Goal: Task Accomplishment & Management: Manage account settings

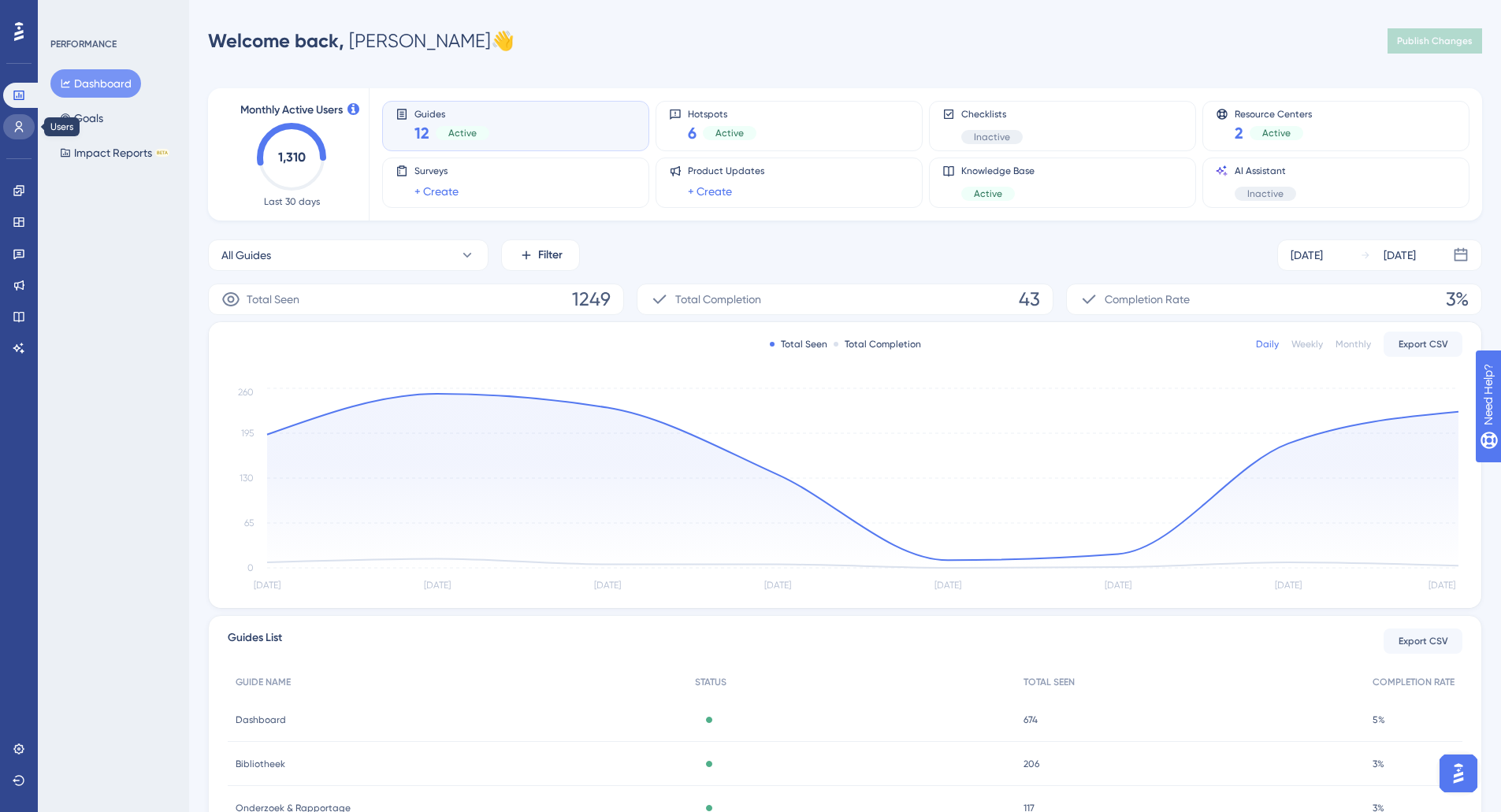
click at [15, 134] on link at bounding box center [19, 127] width 32 height 26
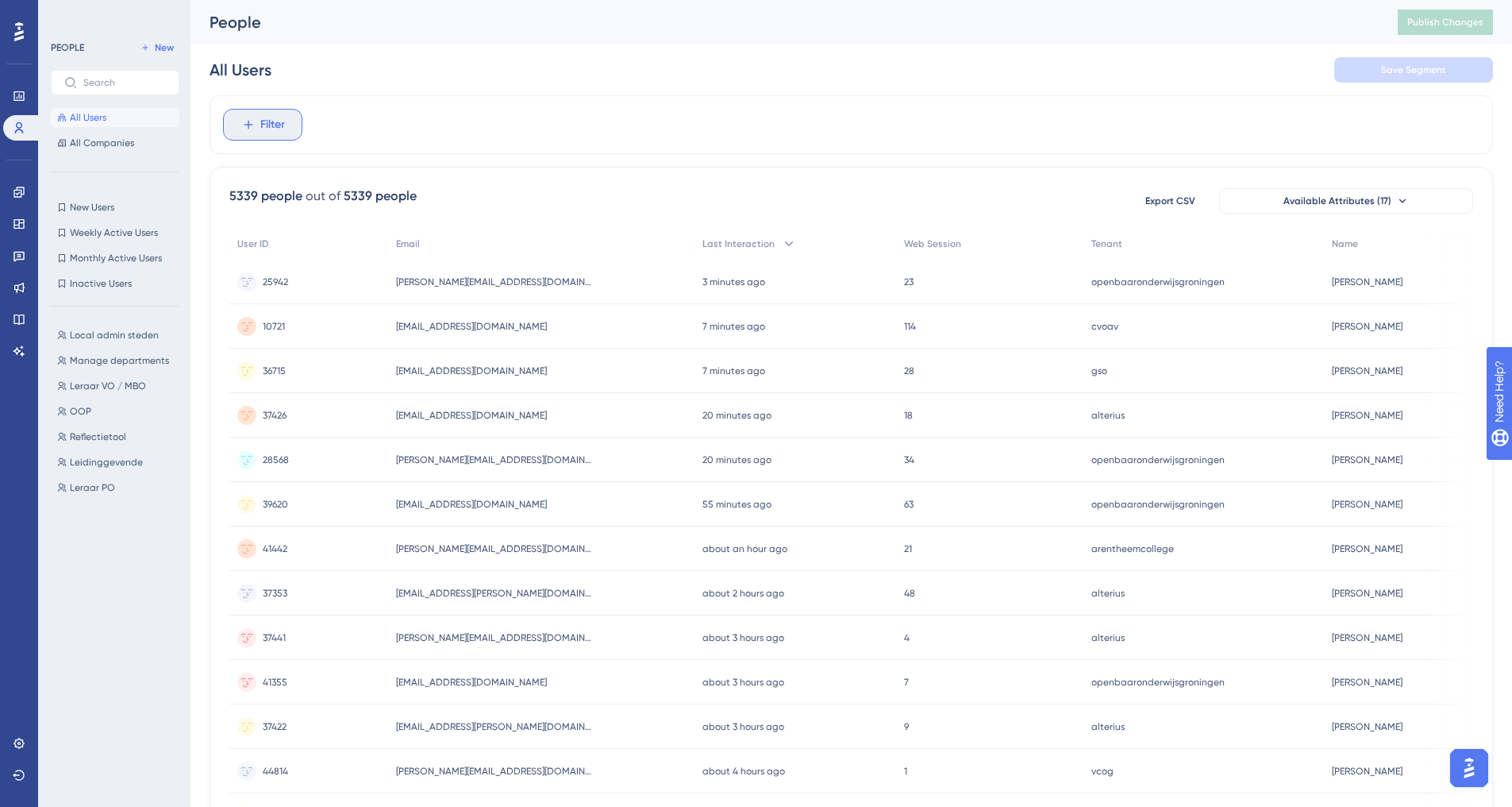
click at [256, 132] on button "Filter" at bounding box center [262, 125] width 79 height 32
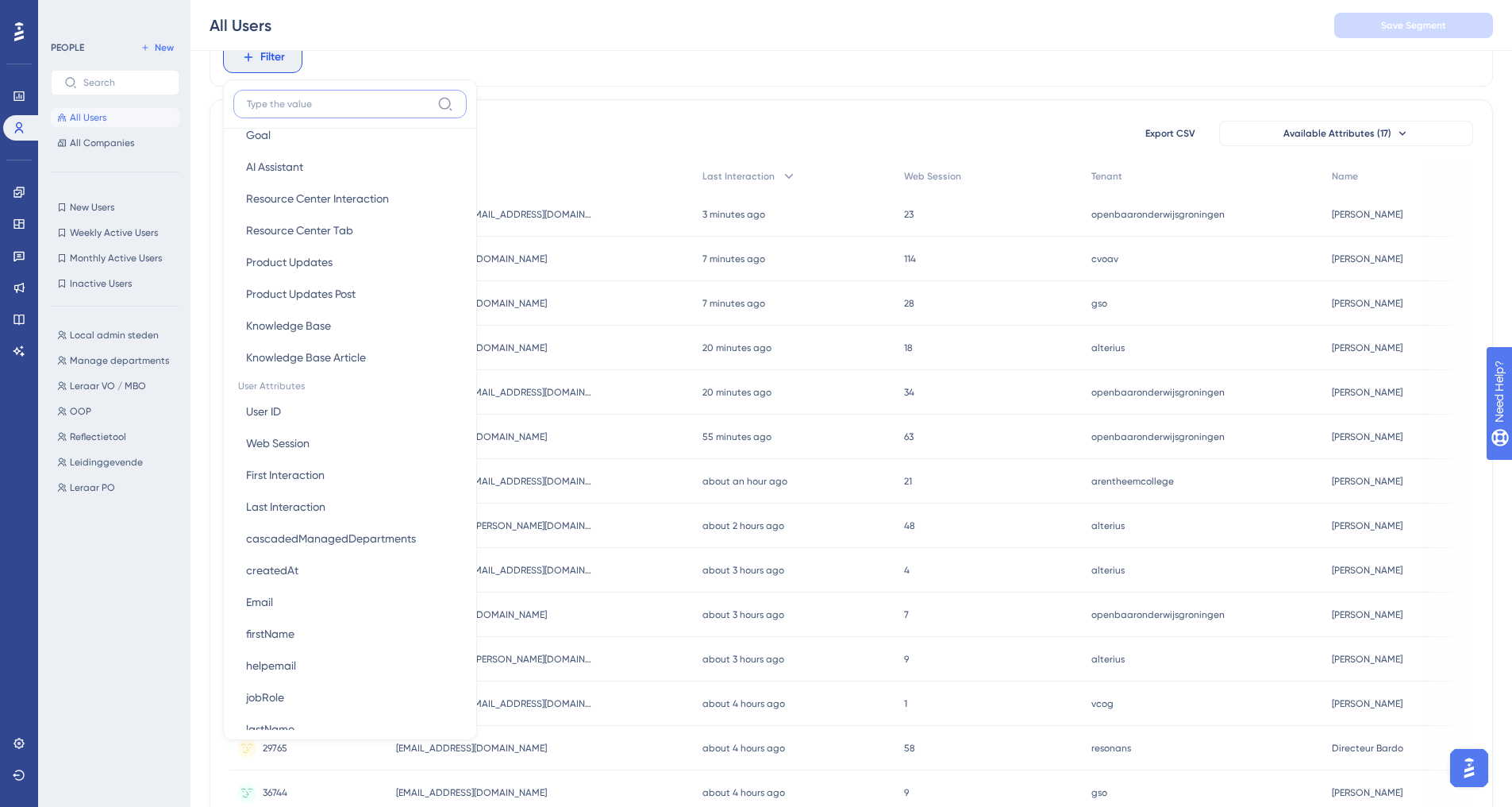
scroll to position [478, 0]
click at [294, 612] on button "Email Email" at bounding box center [350, 601] width 233 height 32
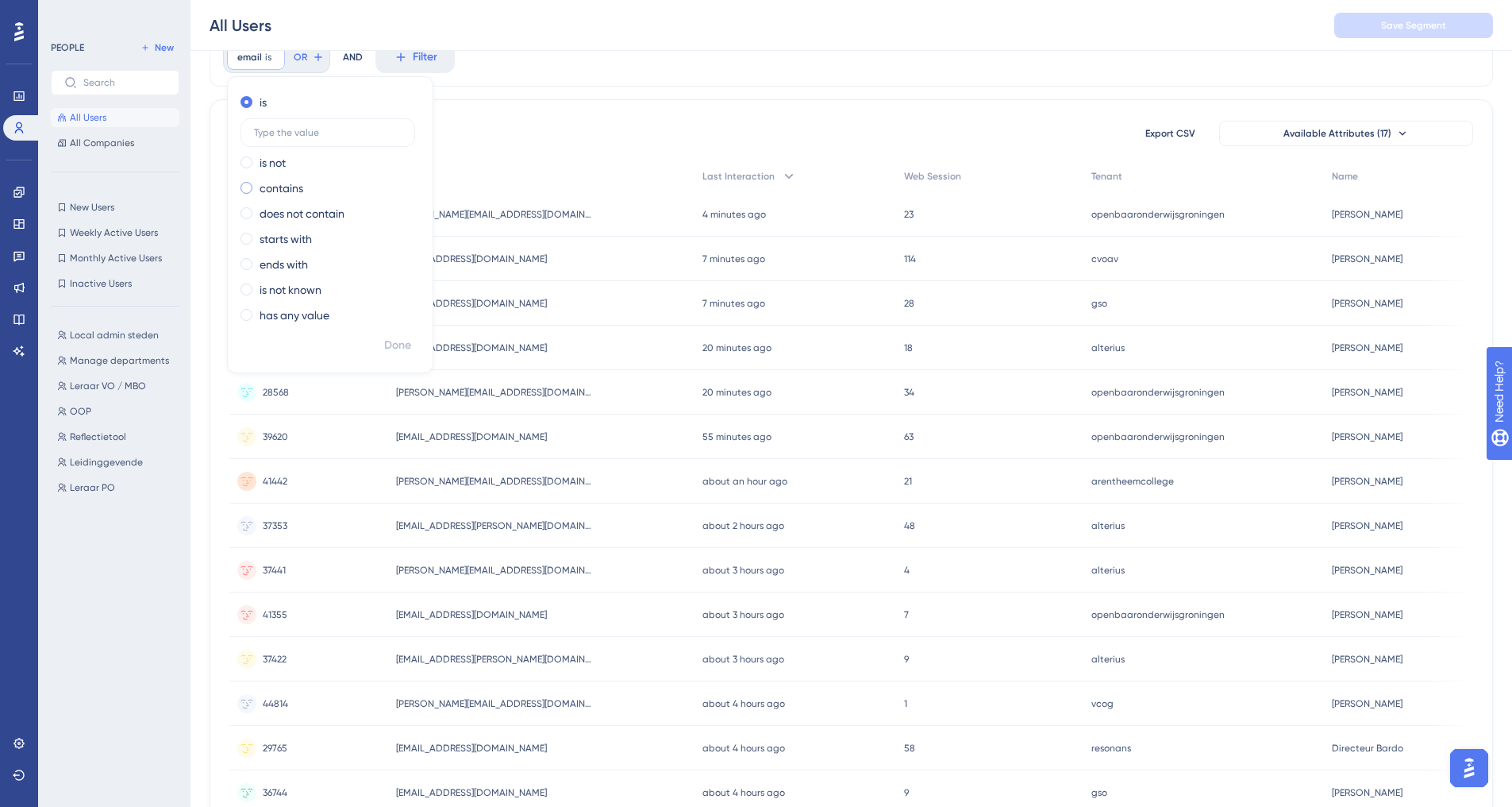
click at [291, 186] on label "contains" at bounding box center [281, 187] width 43 height 19
click at [301, 170] on label at bounding box center [327, 184] width 175 height 28
click at [301, 178] on input "text" at bounding box center [327, 183] width 147 height 12
type input "vcog"
click at [397, 344] on span "Done" at bounding box center [398, 344] width 27 height 19
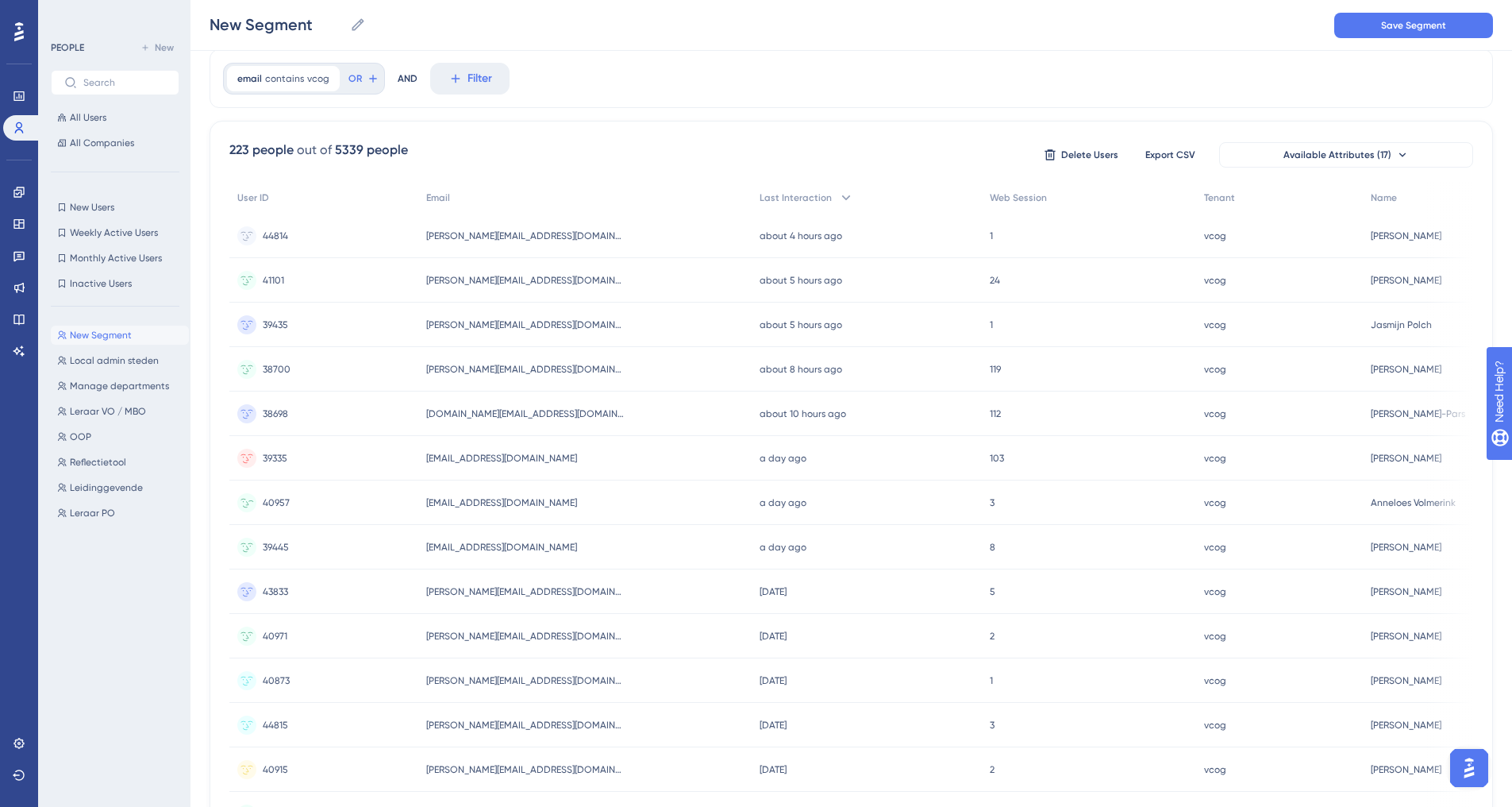
scroll to position [0, 0]
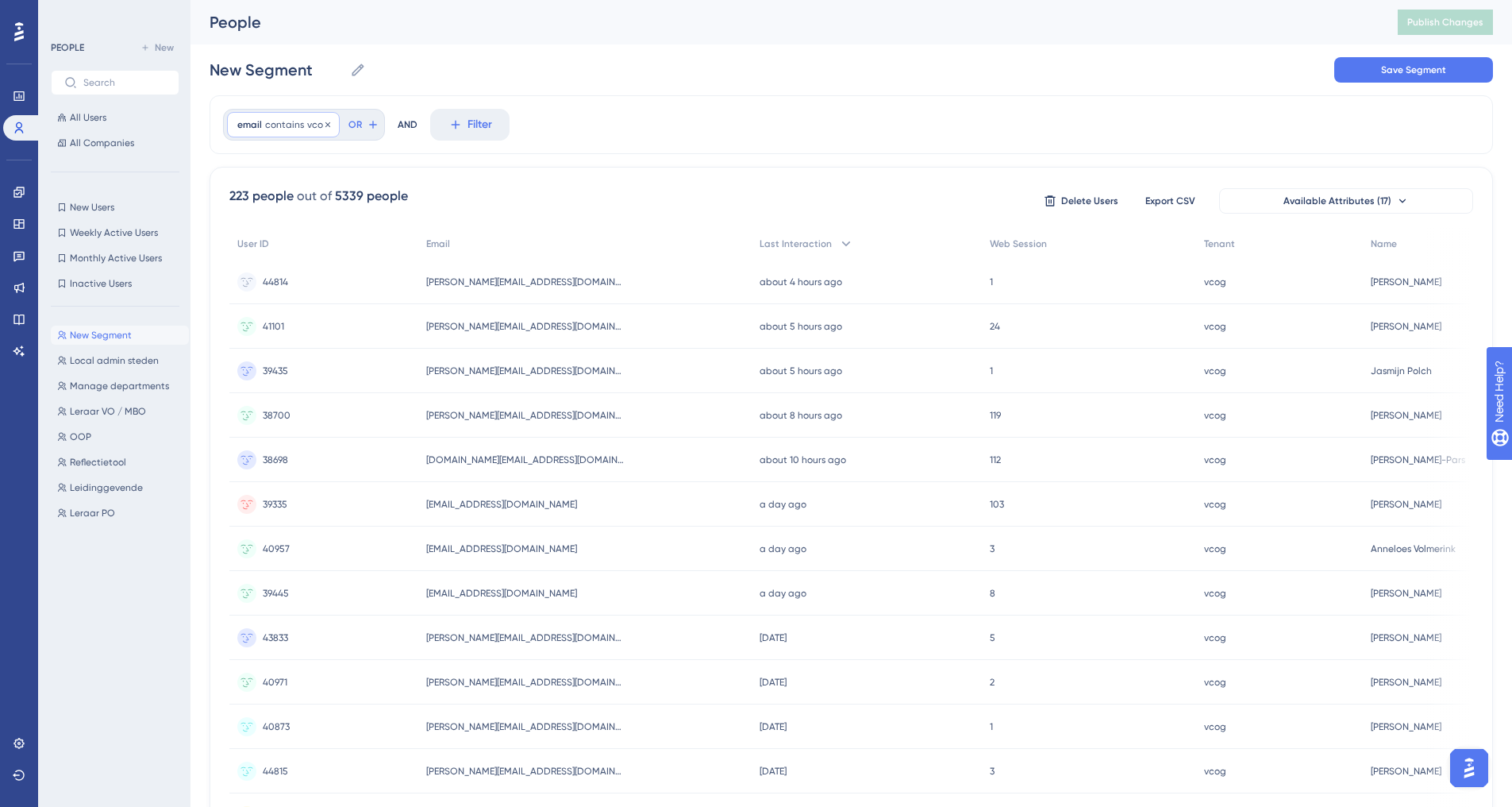
click at [300, 124] on span "contains" at bounding box center [285, 124] width 39 height 12
type input "v"
type input "cvoav"
click at [400, 408] on span "Done" at bounding box center [398, 412] width 27 height 19
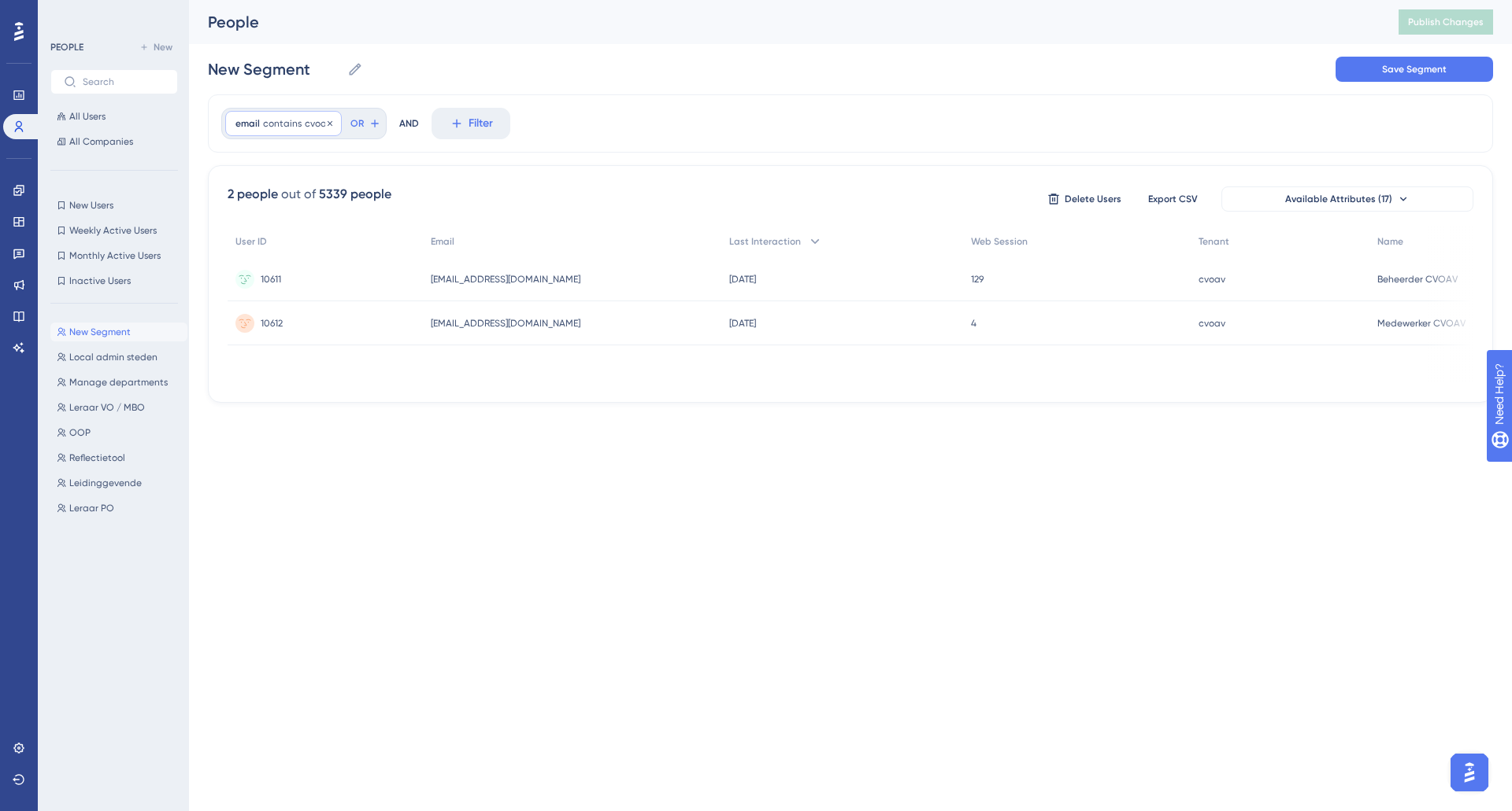
click at [312, 127] on span "cvoav" at bounding box center [318, 123] width 26 height 12
type input "cvo-av"
click at [399, 402] on span "Done" at bounding box center [394, 408] width 26 height 18
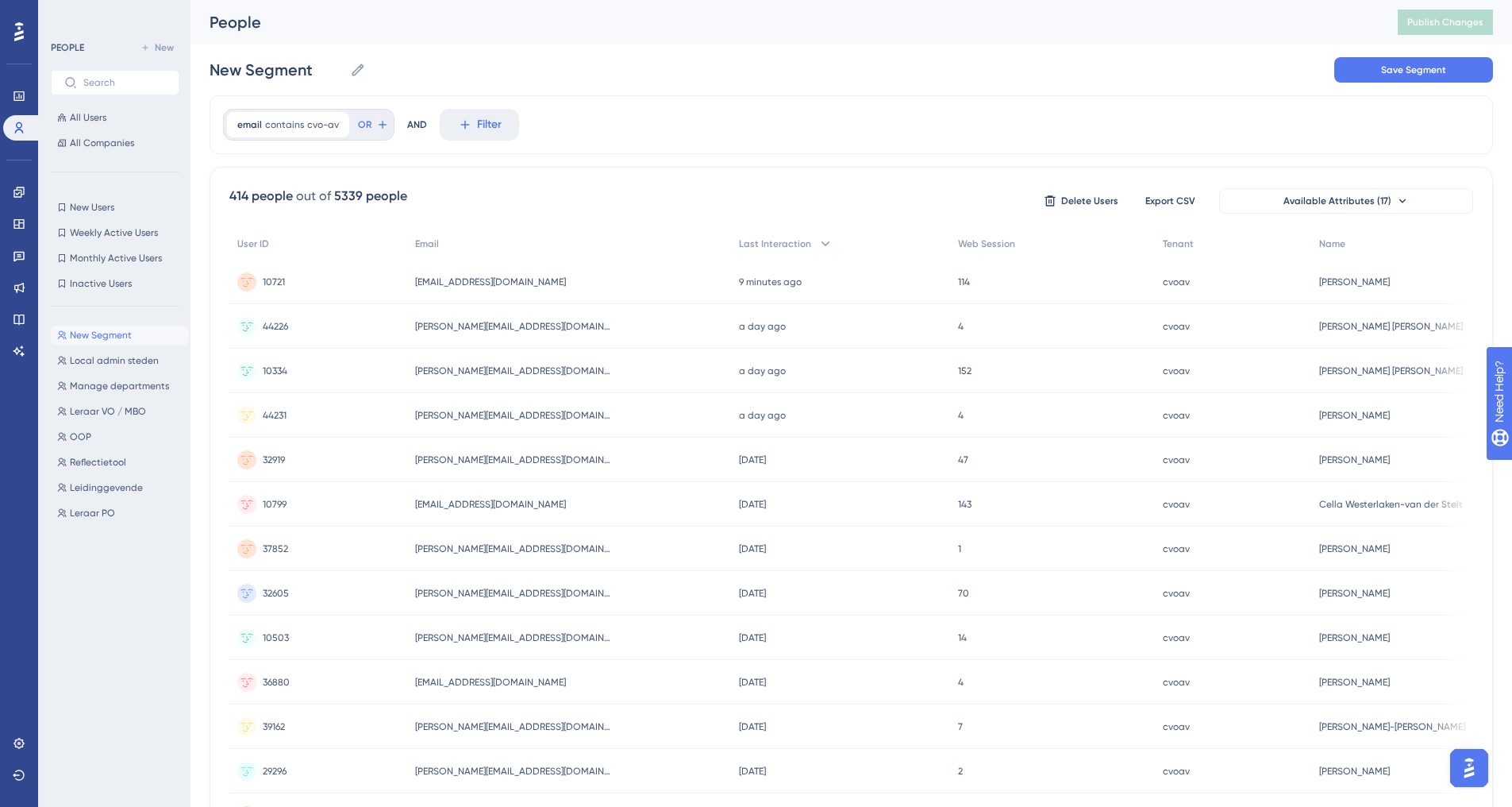
click at [108, 332] on span "New Segment" at bounding box center [101, 335] width 62 height 12
click at [131, 485] on span "Leidinggevende" at bounding box center [106, 487] width 73 height 12
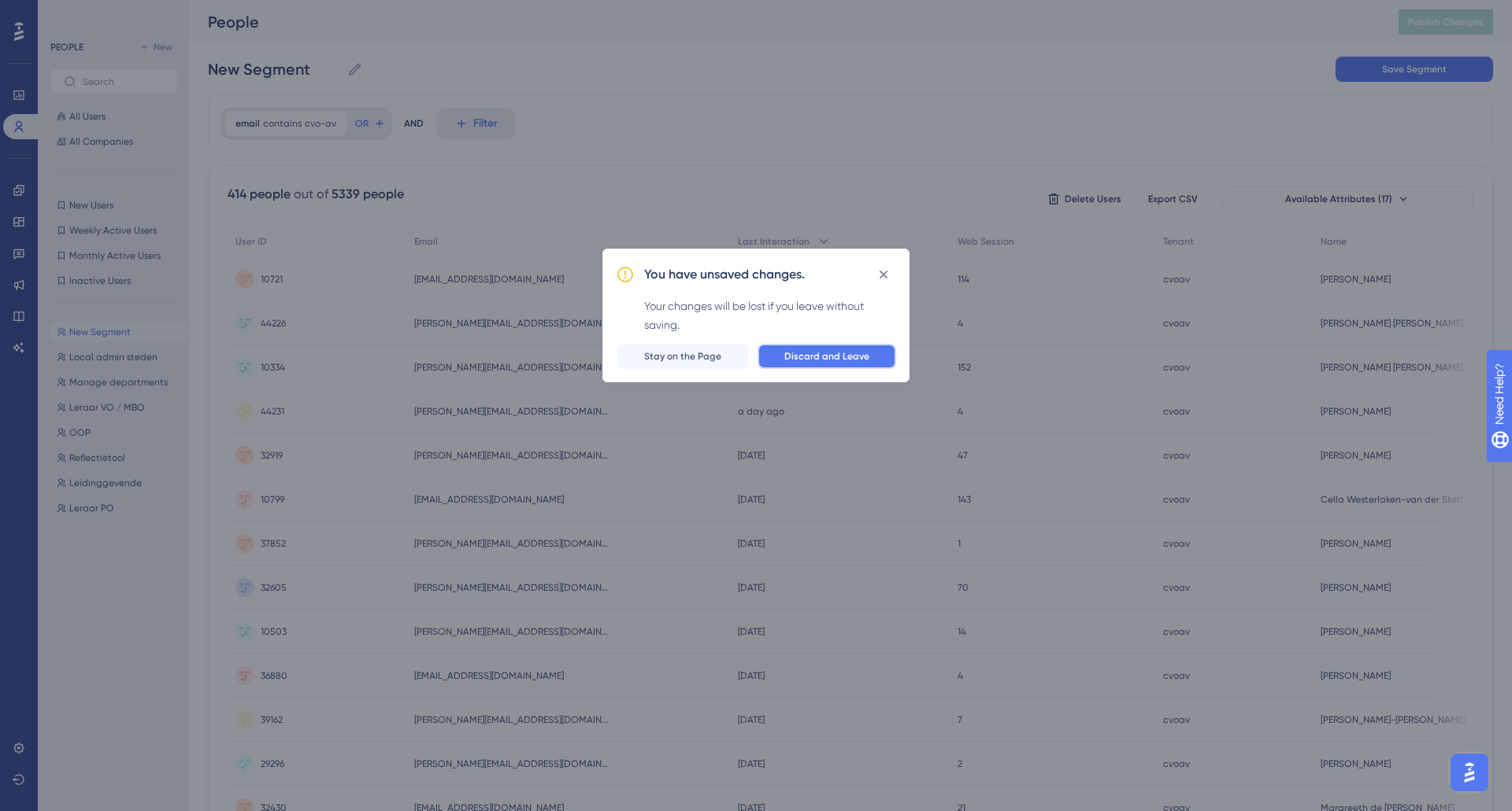
click at [867, 358] on span "Discard and Leave" at bounding box center [826, 356] width 85 height 12
type input "Leidinggevende"
